Goal: Information Seeking & Learning: Learn about a topic

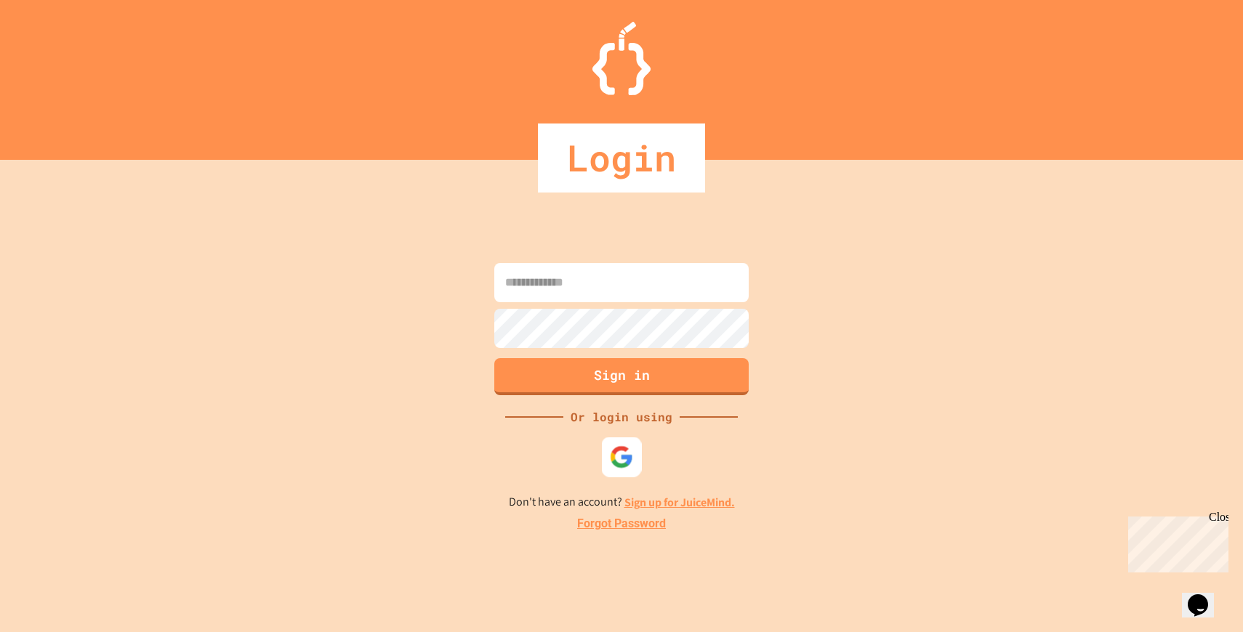
click at [629, 443] on div at bounding box center [622, 458] width 40 height 40
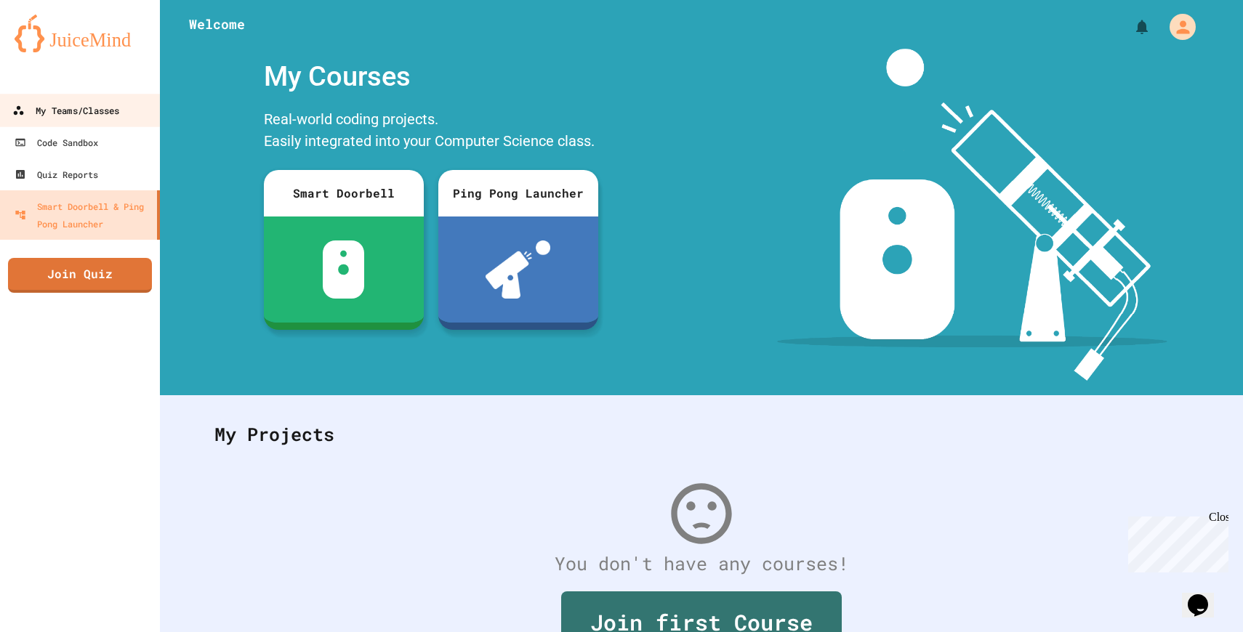
click at [78, 118] on div "My Teams/Classes" at bounding box center [65, 111] width 107 height 18
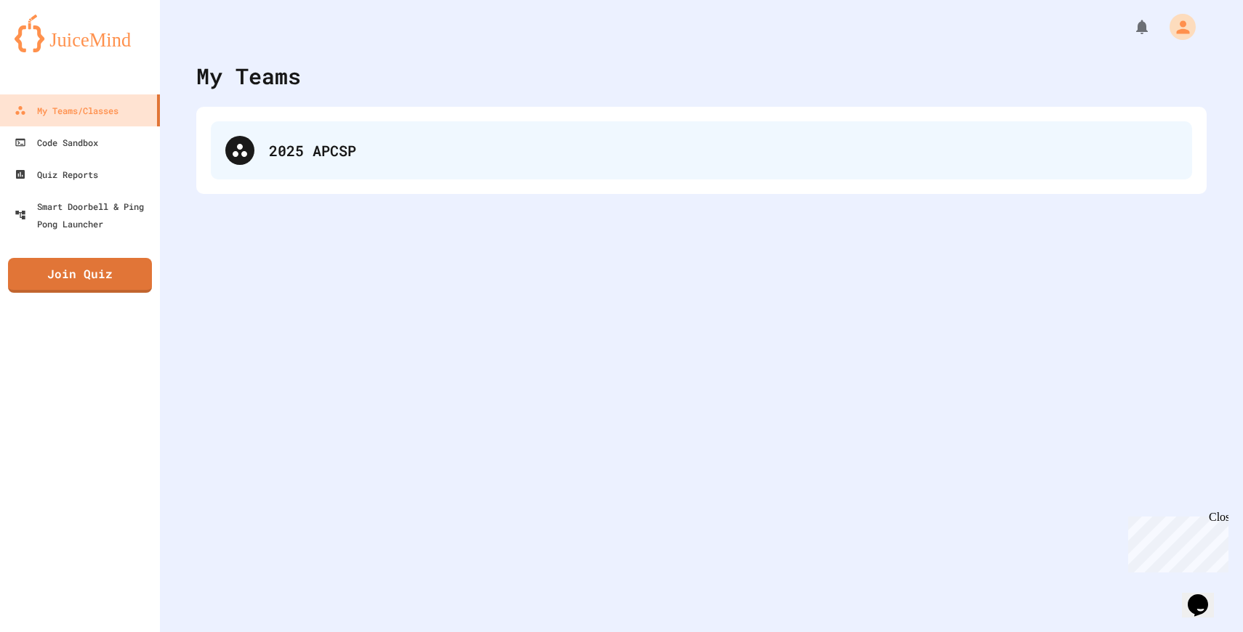
click at [386, 163] on div "2025 APCSP" at bounding box center [701, 150] width 981 height 58
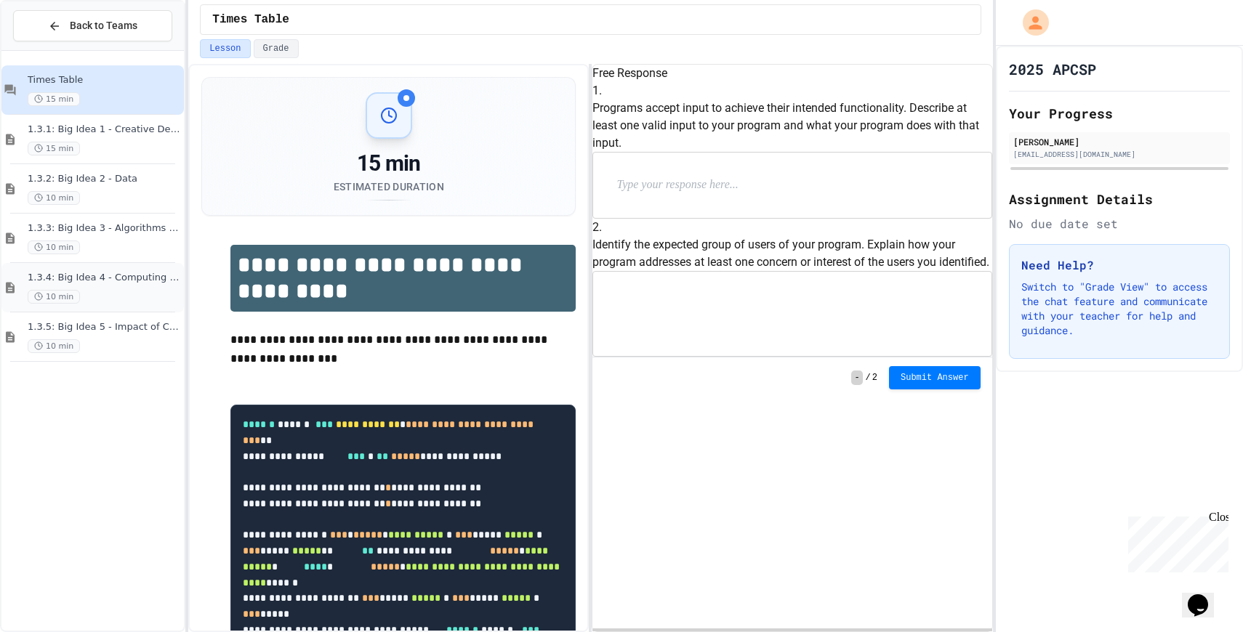
click at [118, 294] on div "10 min" at bounding box center [104, 297] width 153 height 14
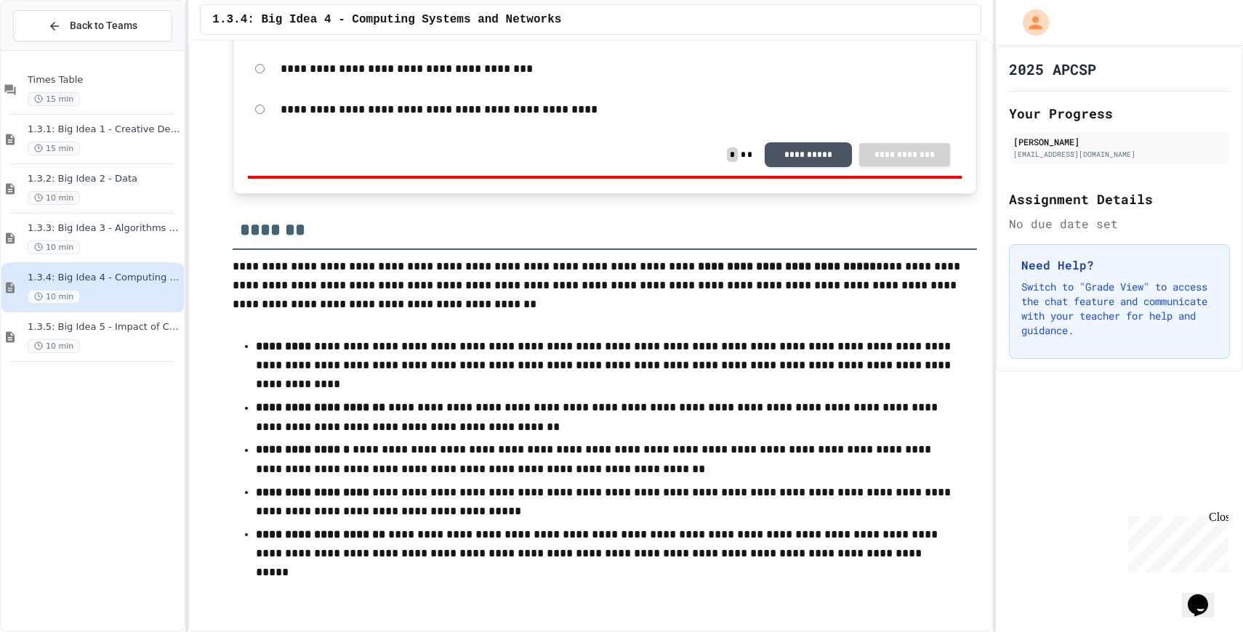
scroll to position [610, 0]
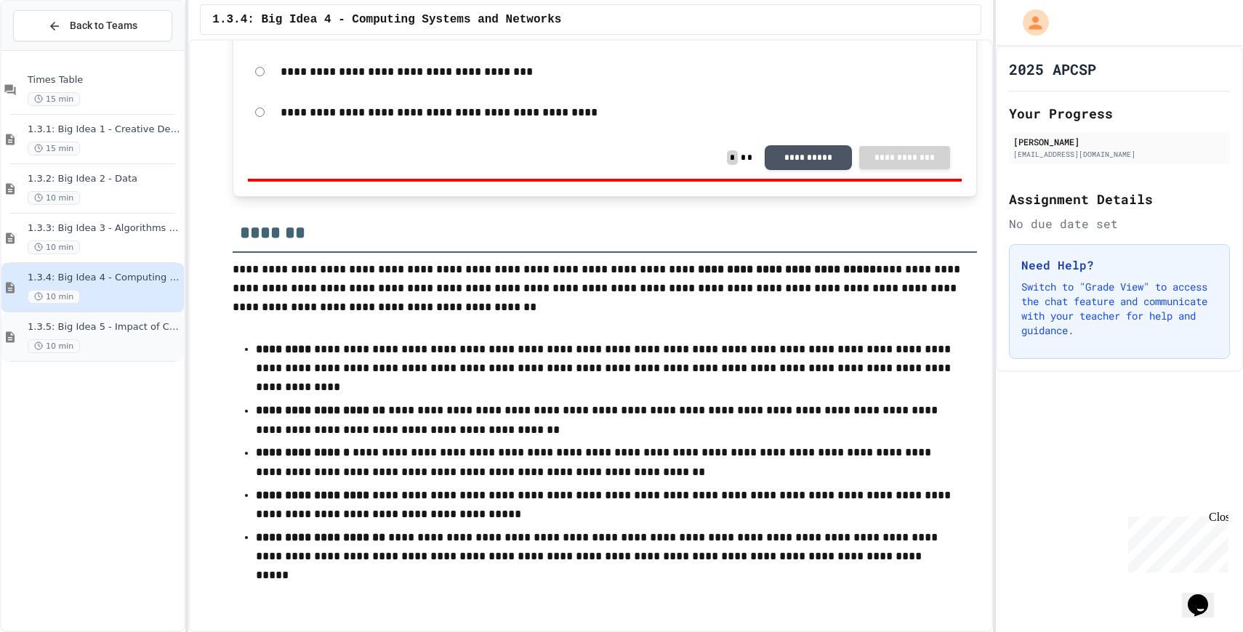
click at [140, 323] on span "1.3.5: Big Idea 5 - Impact of Computing" at bounding box center [104, 327] width 153 height 12
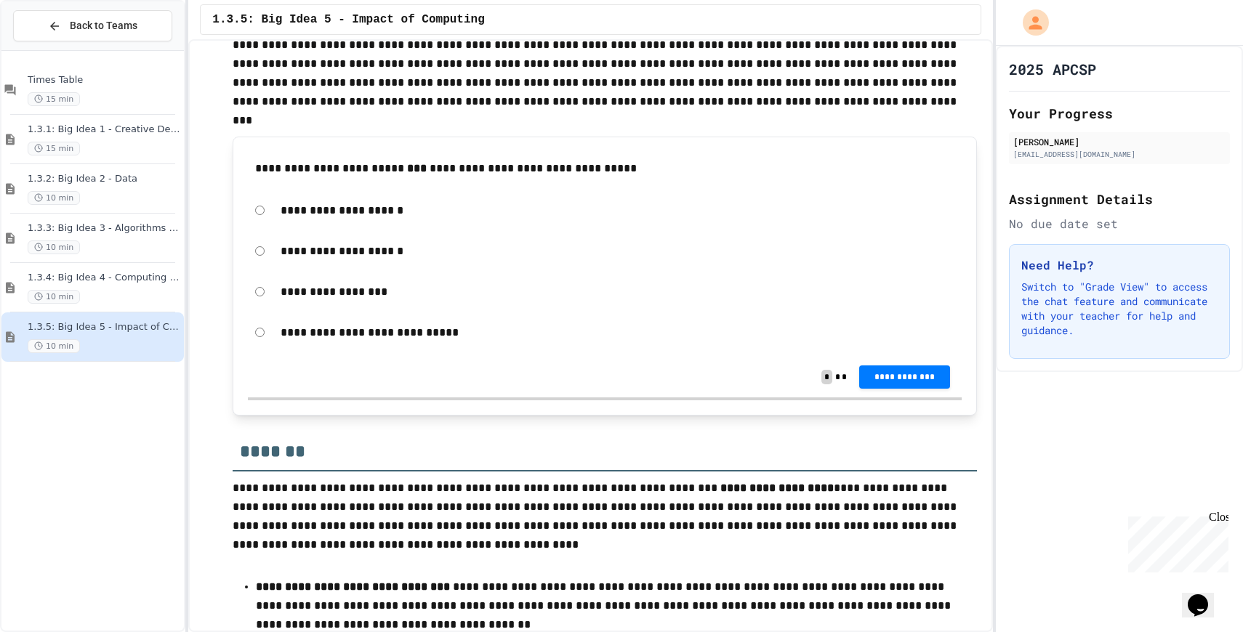
scroll to position [523, 0]
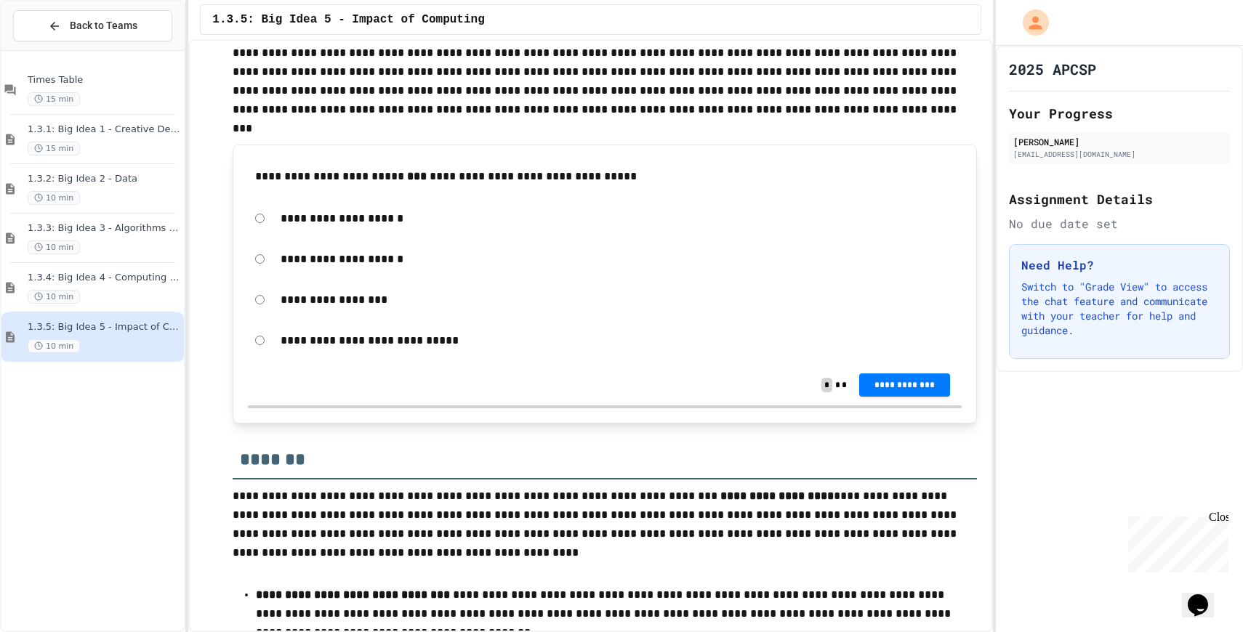
click at [359, 343] on p "**********" at bounding box center [618, 341] width 674 height 19
click at [368, 341] on p "**********" at bounding box center [618, 341] width 674 height 19
click at [892, 377] on button "**********" at bounding box center [905, 384] width 92 height 23
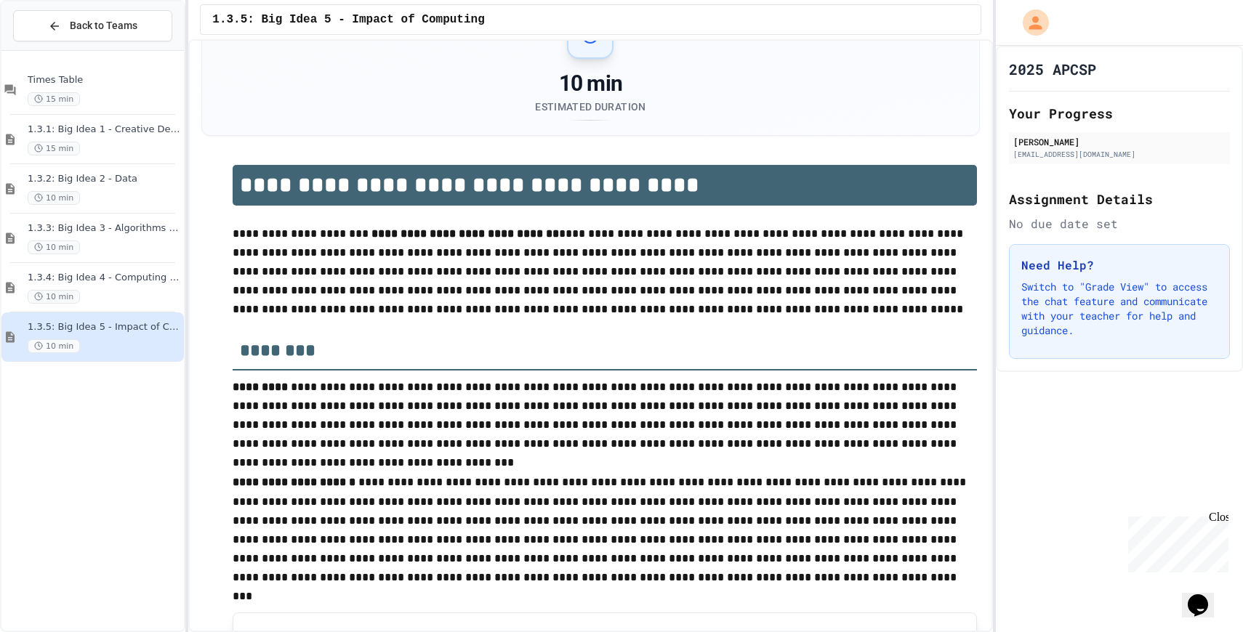
scroll to position [0, 0]
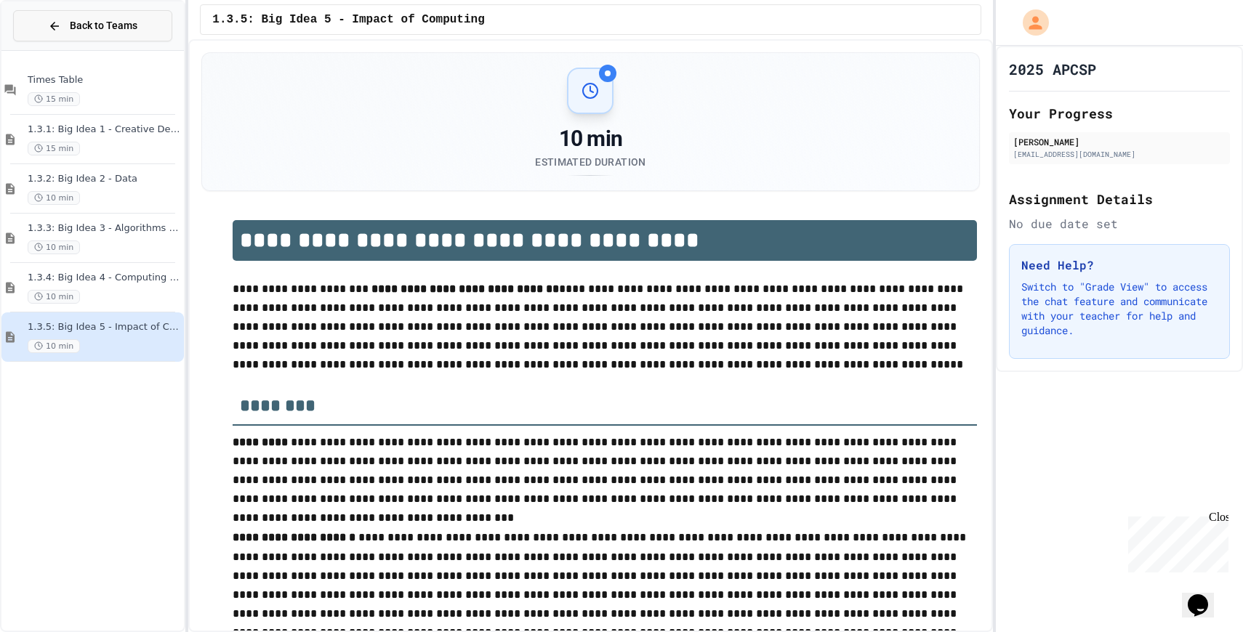
click at [101, 28] on span "Back to Teams" at bounding box center [104, 25] width 68 height 15
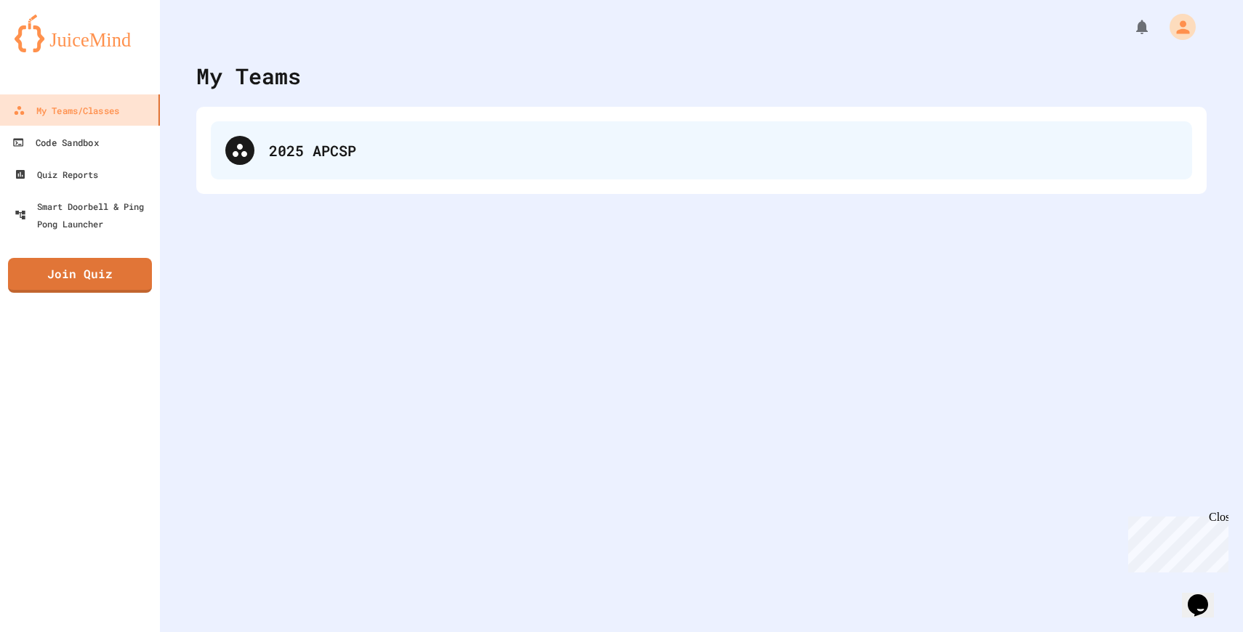
click at [289, 153] on div "2025 APCSP" at bounding box center [723, 151] width 909 height 22
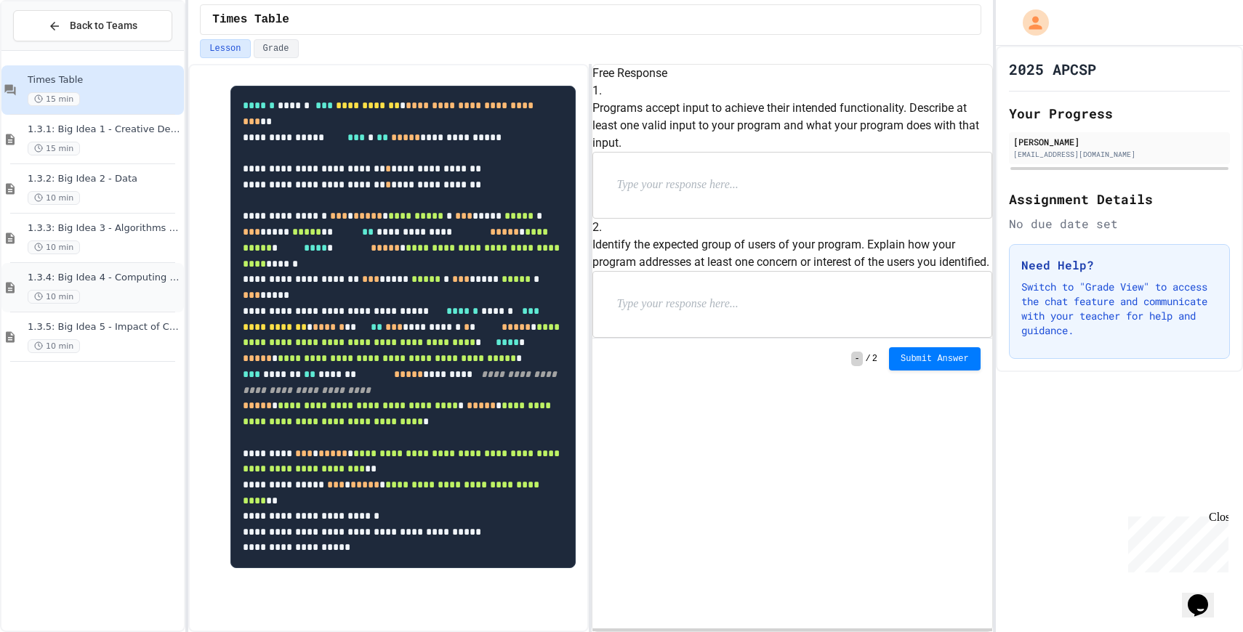
scroll to position [534, 0]
click at [114, 338] on div "1.3.5: Big Idea 5 - Impact of Computing 10 min" at bounding box center [104, 337] width 153 height 32
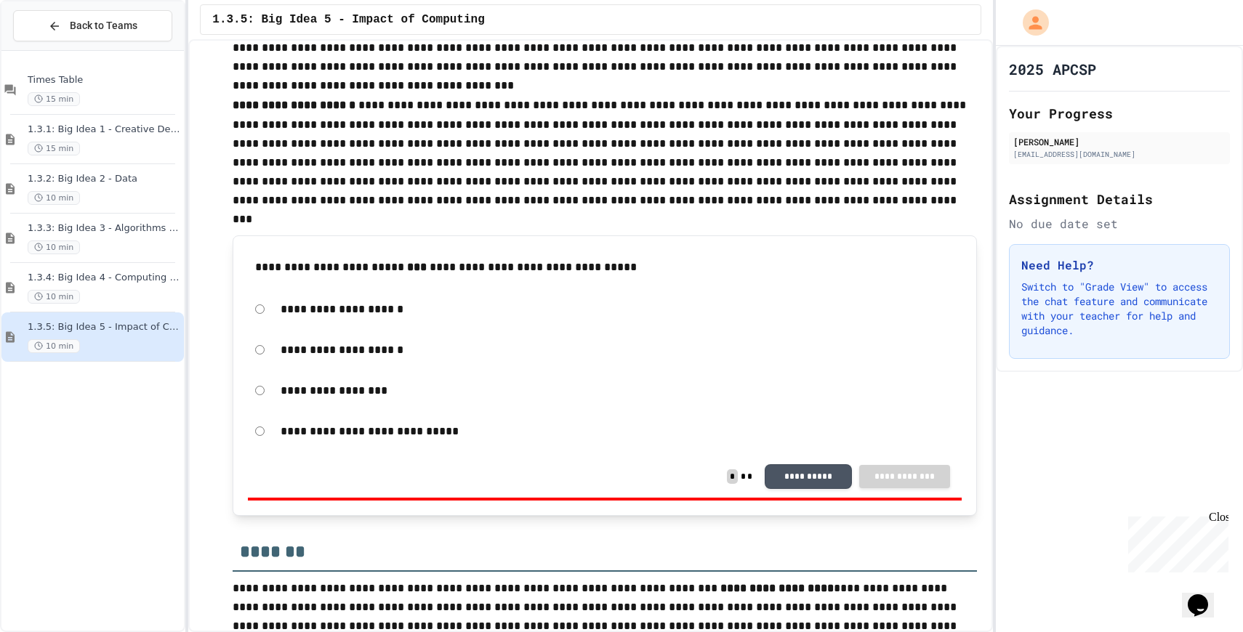
scroll to position [333, 0]
